Goal: Entertainment & Leisure: Browse casually

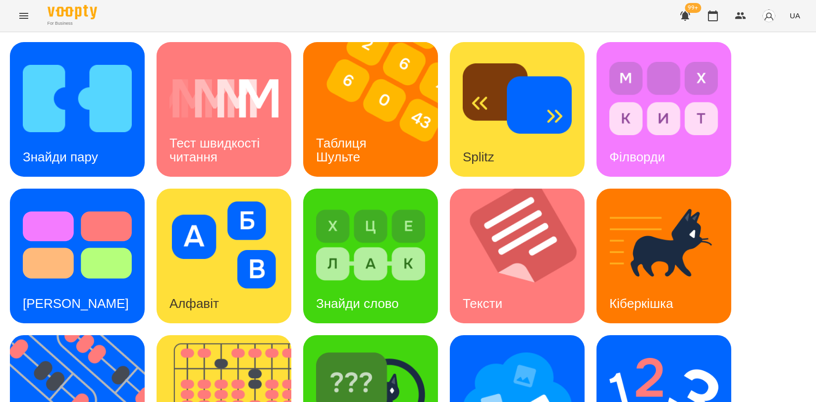
click at [710, 15] on icon "button" at bounding box center [713, 16] width 12 height 12
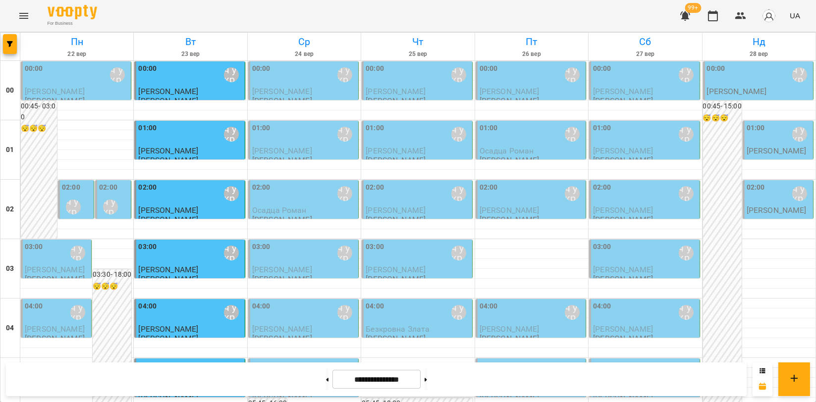
scroll to position [55, 0]
click at [326, 378] on button at bounding box center [327, 380] width 2 height 22
type input "**********"
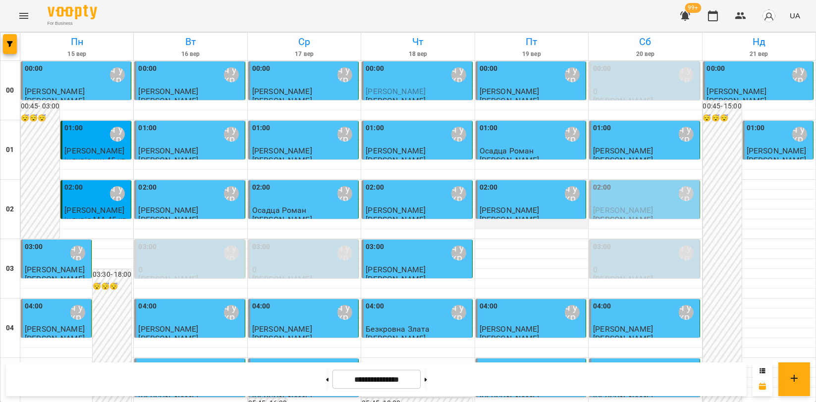
scroll to position [1075, 0]
click at [24, 17] on icon "Menu" at bounding box center [24, 16] width 12 height 12
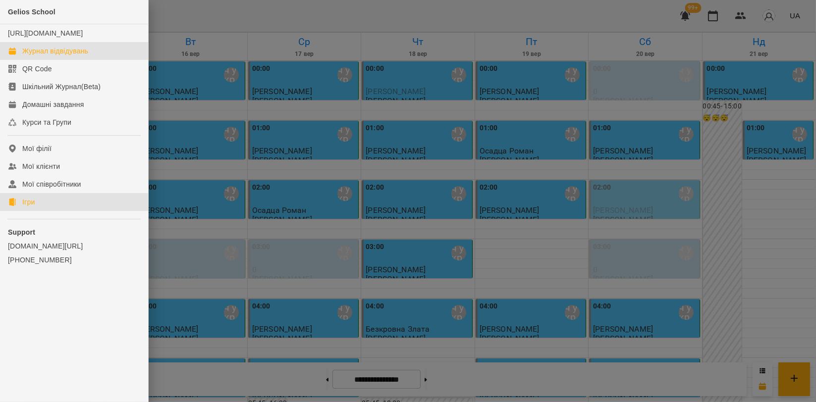
click at [21, 211] on link "Ігри" at bounding box center [74, 202] width 148 height 18
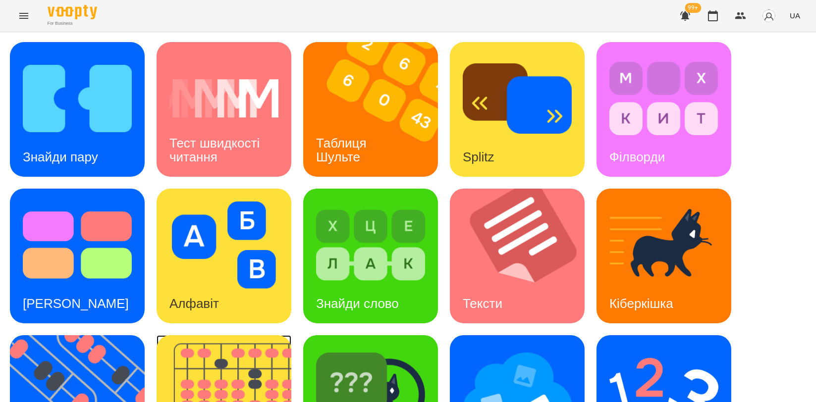
click at [278, 352] on img at bounding box center [230, 402] width 147 height 135
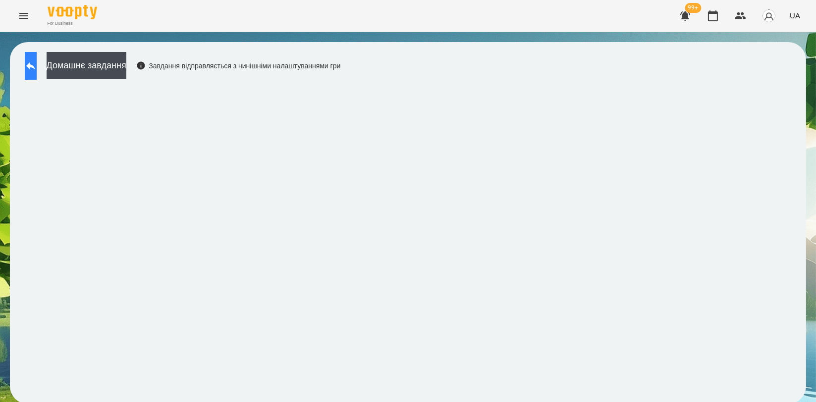
click at [37, 72] on button at bounding box center [31, 66] width 12 height 28
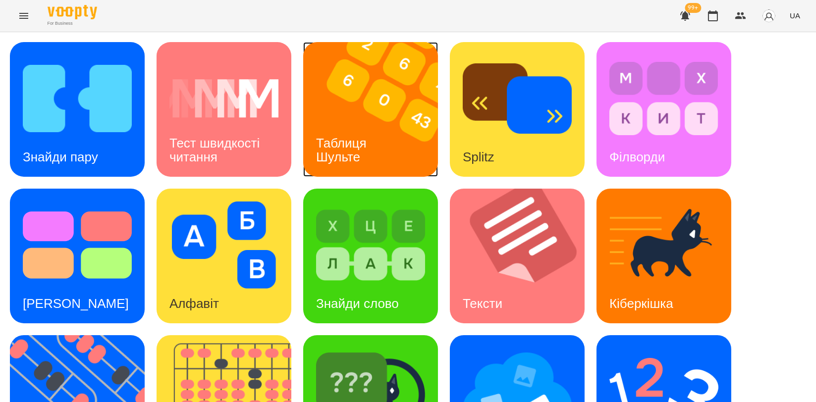
click at [394, 154] on img at bounding box center [376, 109] width 147 height 135
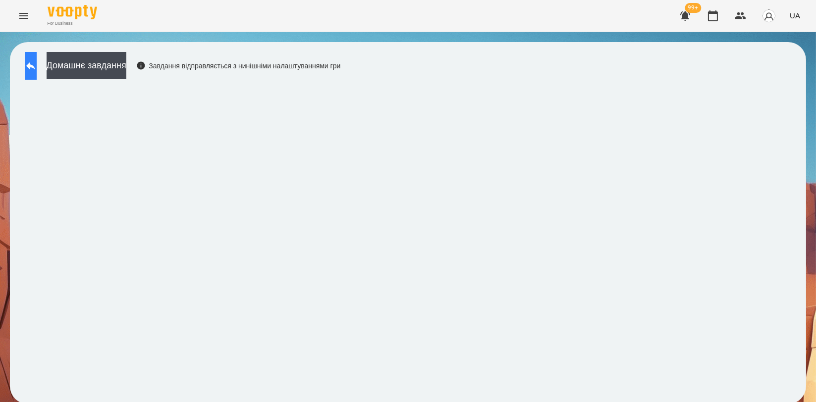
click at [27, 74] on button at bounding box center [31, 66] width 12 height 28
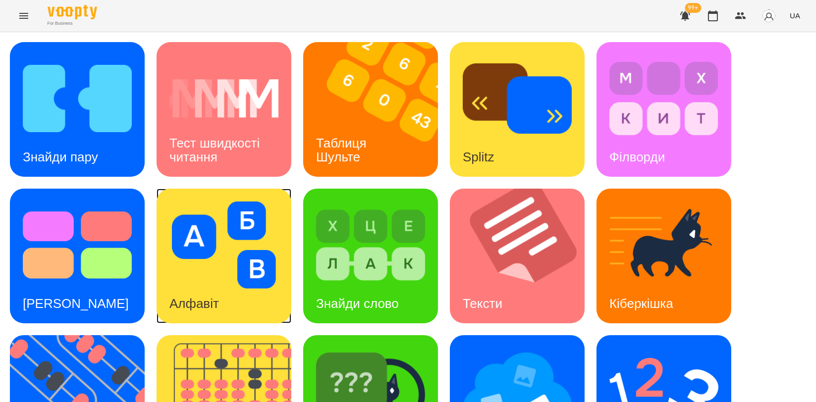
click at [227, 279] on img at bounding box center [223, 245] width 109 height 87
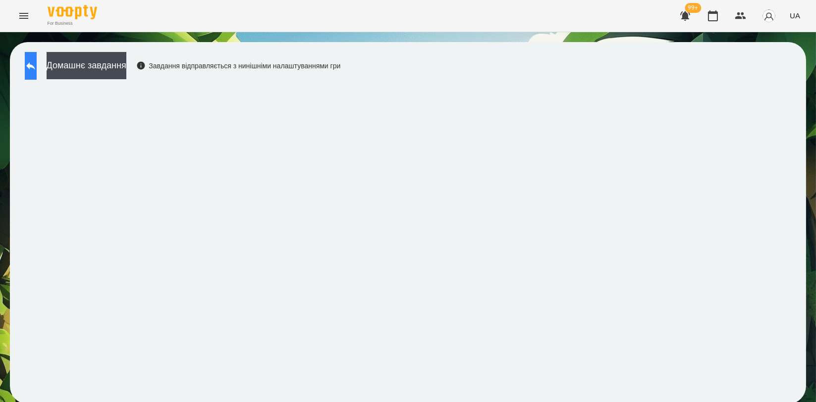
click at [37, 68] on button at bounding box center [31, 66] width 12 height 28
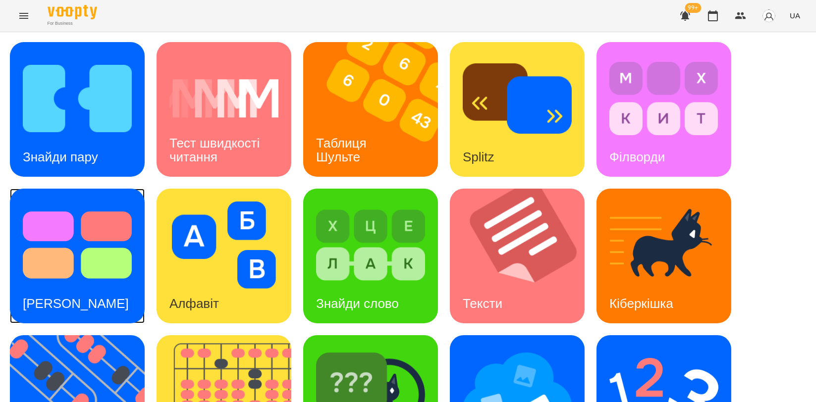
click at [31, 251] on img at bounding box center [77, 245] width 109 height 87
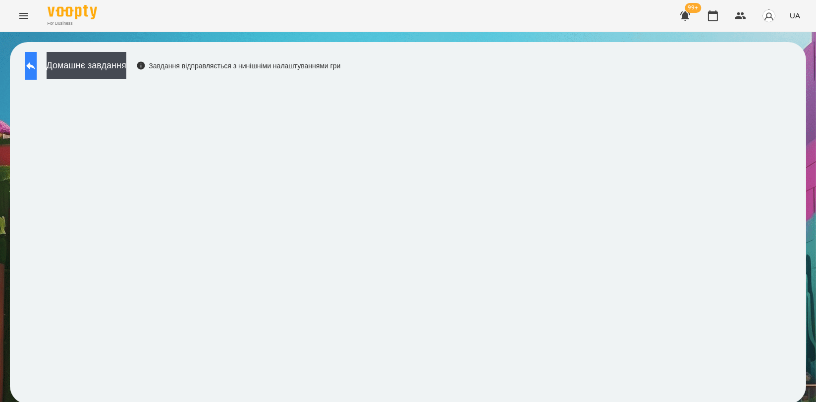
click at [37, 70] on button at bounding box center [31, 66] width 12 height 28
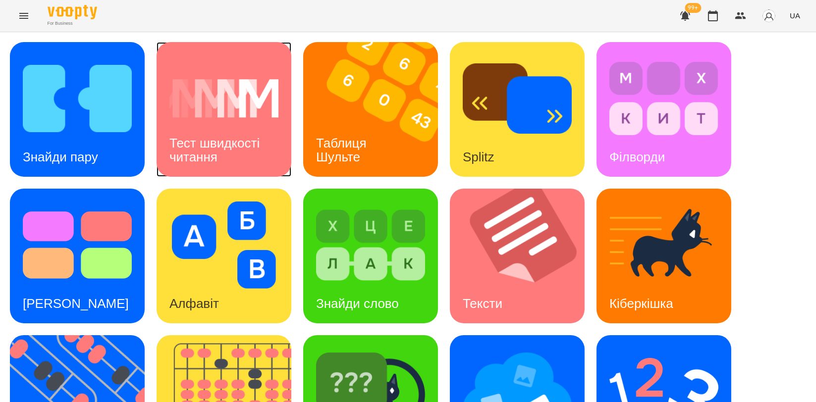
click at [225, 141] on h3 "Тест швидкості читання" at bounding box center [216, 150] width 94 height 28
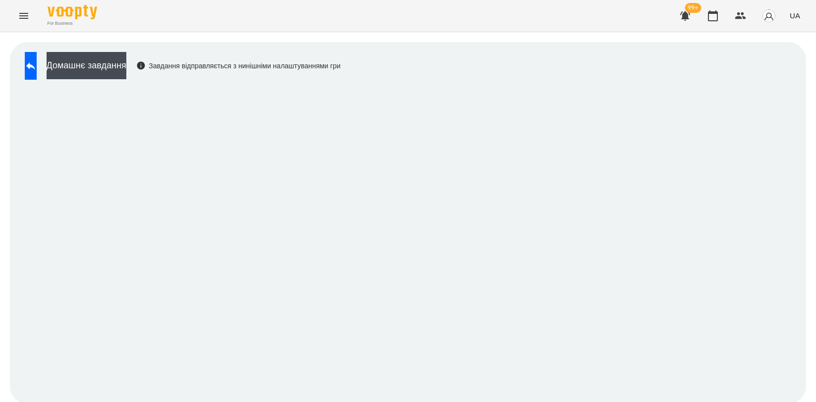
scroll to position [1, 0]
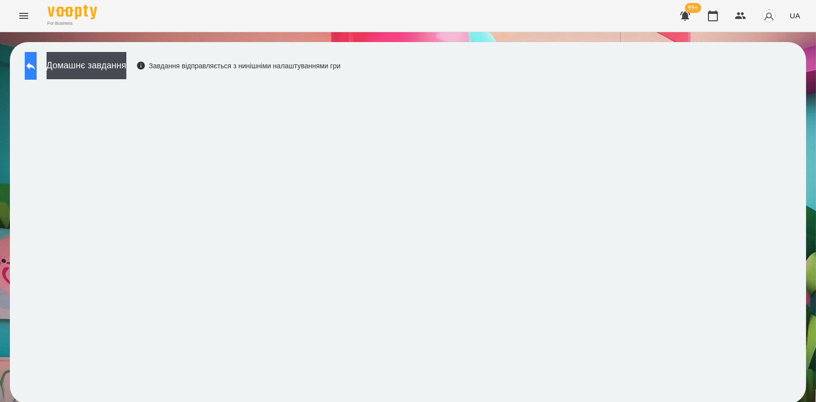
click at [35, 62] on icon at bounding box center [30, 65] width 9 height 7
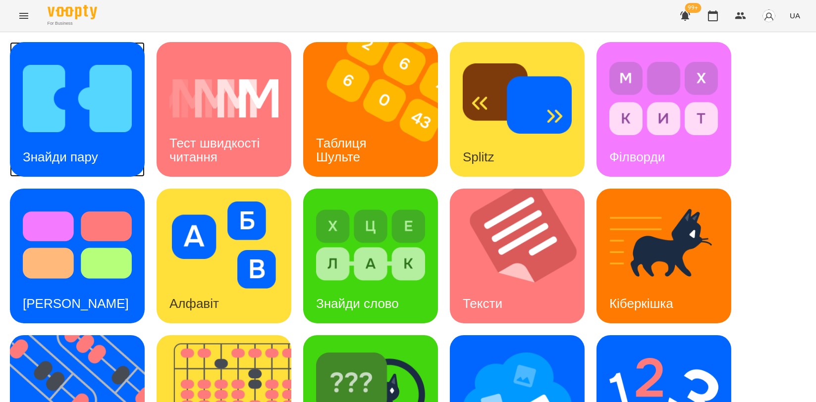
click at [61, 110] on img at bounding box center [77, 98] width 109 height 87
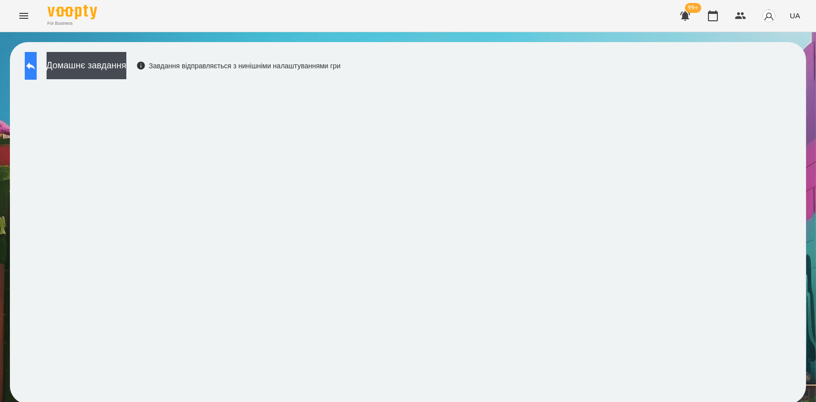
click at [37, 70] on button at bounding box center [31, 66] width 12 height 28
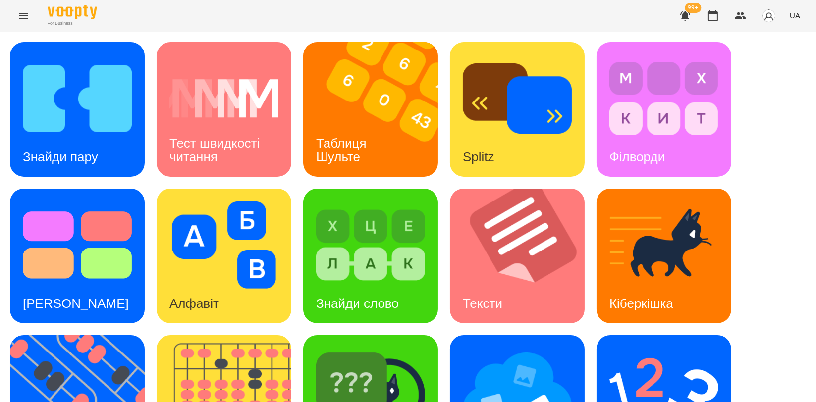
scroll to position [55, 0]
click at [374, 335] on div "[PERSON_NAME]" at bounding box center [370, 402] width 135 height 135
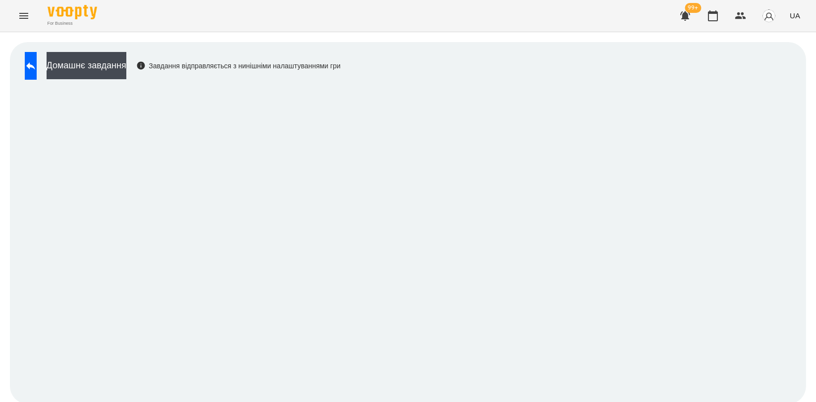
scroll to position [1, 0]
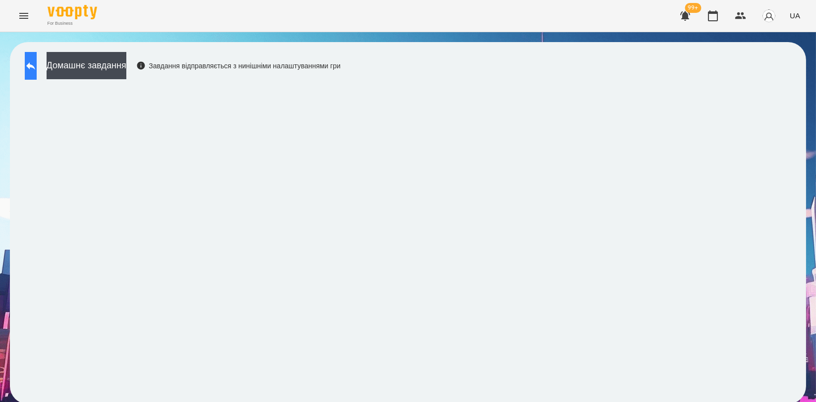
click at [37, 68] on icon at bounding box center [31, 66] width 12 height 12
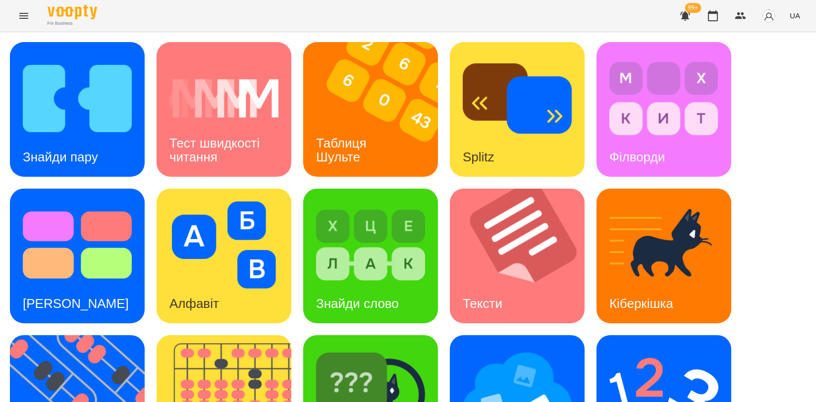
scroll to position [166, 0]
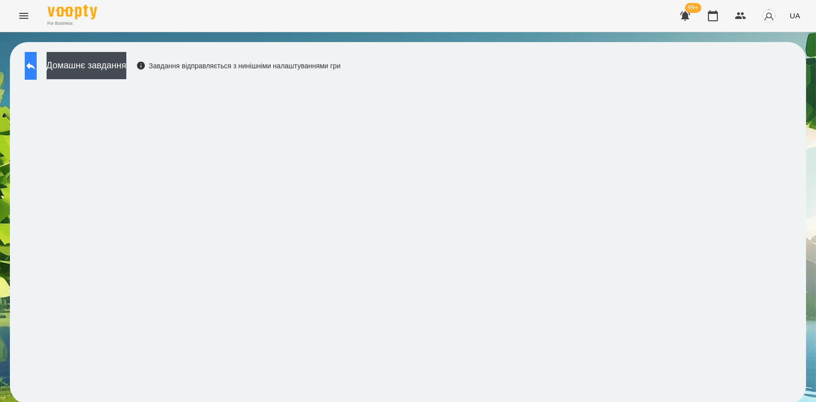
click at [31, 65] on button at bounding box center [31, 66] width 12 height 28
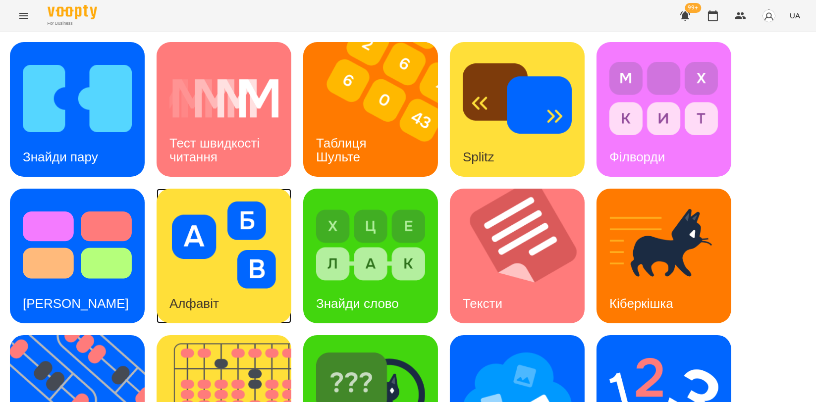
click at [234, 277] on img at bounding box center [223, 245] width 109 height 87
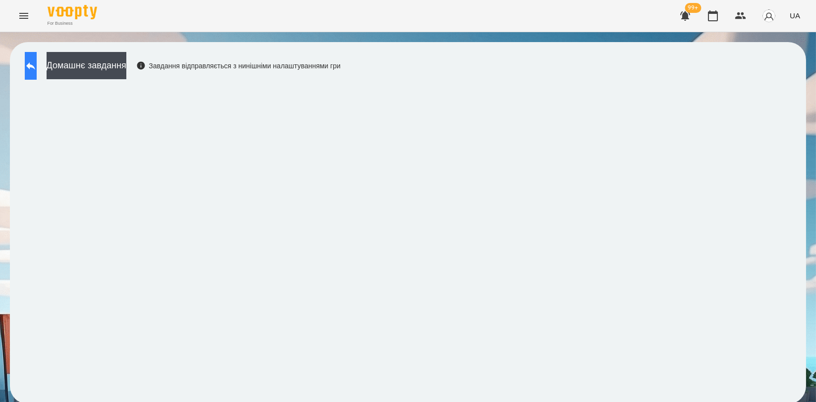
click at [33, 63] on button at bounding box center [31, 66] width 12 height 28
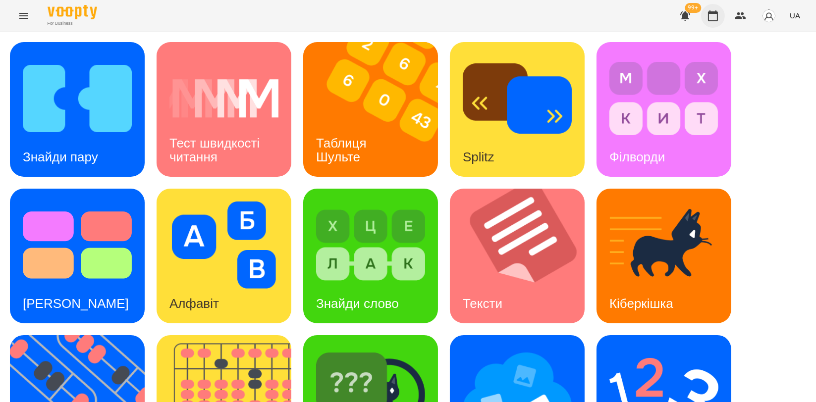
click at [712, 13] on icon "button" at bounding box center [713, 15] width 10 height 11
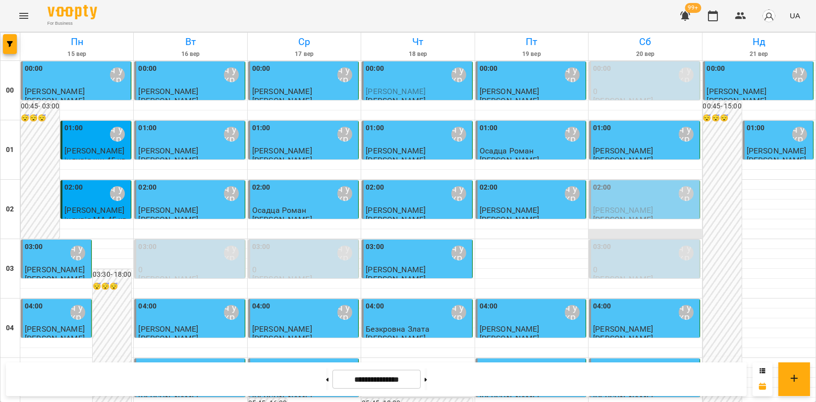
scroll to position [1130, 0]
click at [427, 379] on button at bounding box center [425, 380] width 2 height 22
type input "**********"
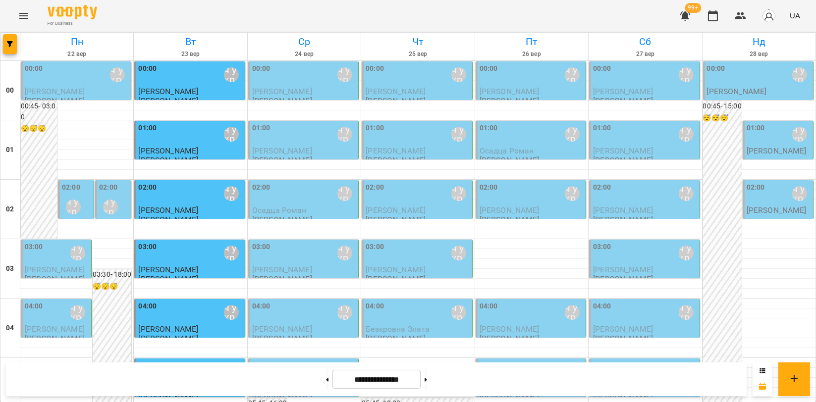
scroll to position [0, 0]
